Goal: Task Accomplishment & Management: Complete application form

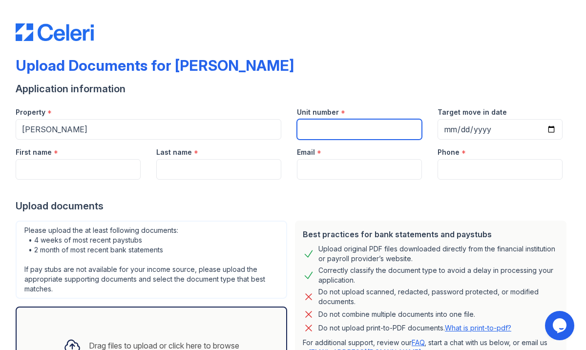
click at [316, 134] on input "Unit number" at bounding box center [359, 129] width 125 height 21
type input "18H"
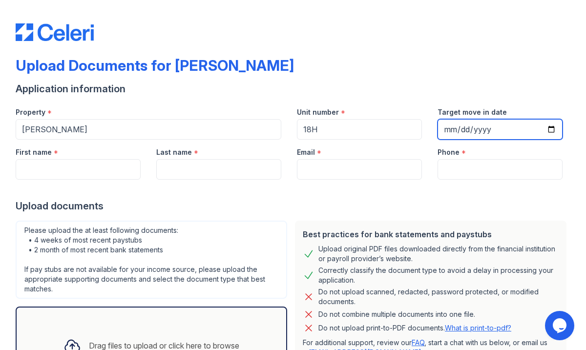
click at [451, 129] on input "Target move in date" at bounding box center [500, 129] width 125 height 21
type input "[DATE]"
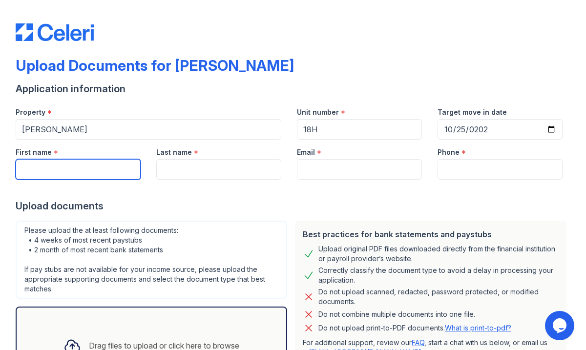
click at [86, 178] on input "First name" at bounding box center [78, 169] width 125 height 21
type input "Karan"
type input "Lohana"
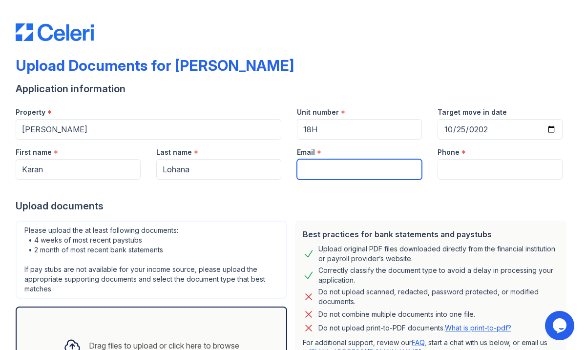
click at [339, 169] on input "Email" at bounding box center [359, 169] width 125 height 21
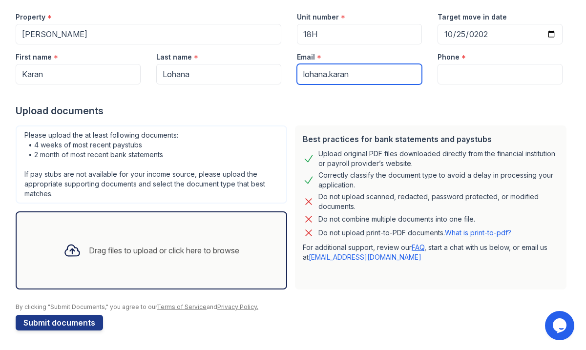
type input "lohana.karan"
